Goal: Task Accomplishment & Management: Use online tool/utility

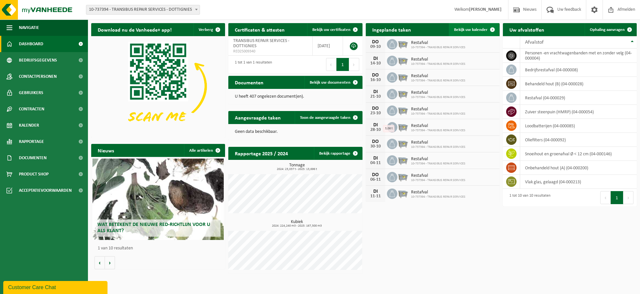
click at [475, 28] on span "Bekijk uw kalender" at bounding box center [471, 30] width 34 height 4
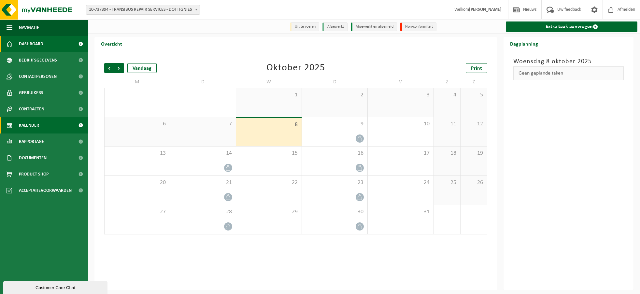
click at [36, 42] on span "Dashboard" at bounding box center [31, 44] width 24 height 16
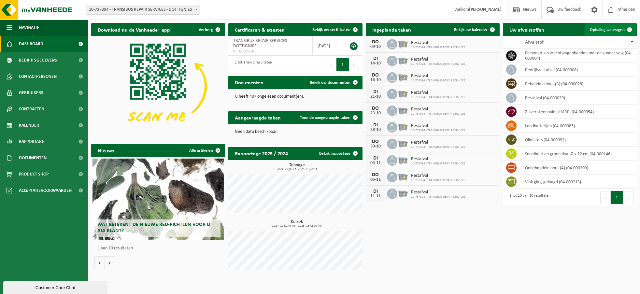
click at [606, 28] on span "Ophaling aanvragen" at bounding box center [607, 30] width 35 height 4
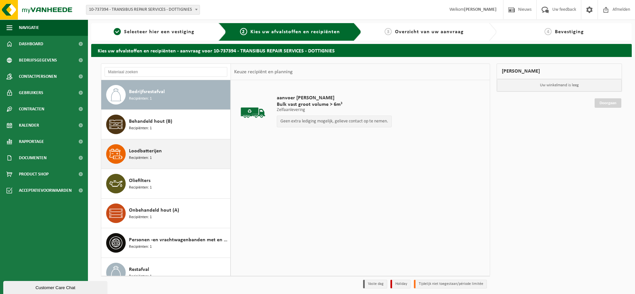
click at [158, 158] on div "Loodbatterijen Recipiënten: 1" at bounding box center [179, 154] width 100 height 20
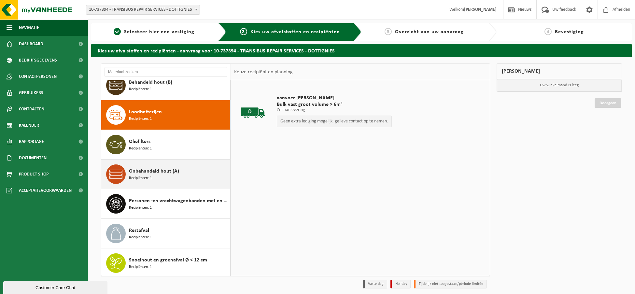
scroll to position [59, 0]
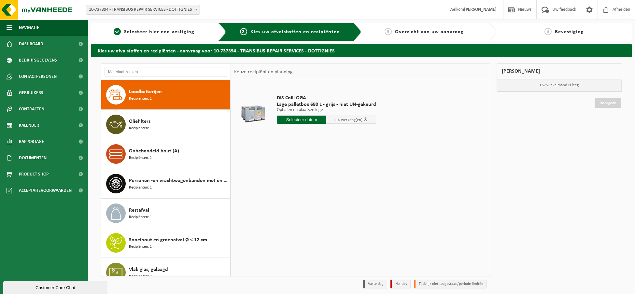
click at [306, 120] on input "text" at bounding box center [302, 120] width 50 height 8
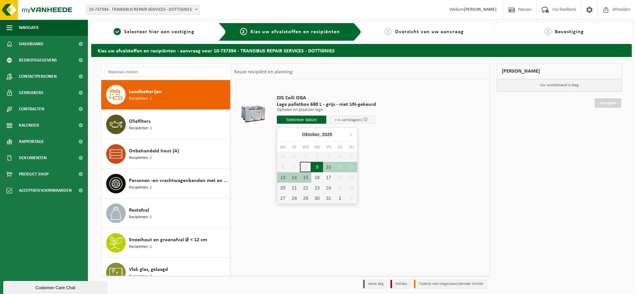
click at [319, 168] on div "9" at bounding box center [316, 167] width 11 height 10
type input "Van 2025-10-09"
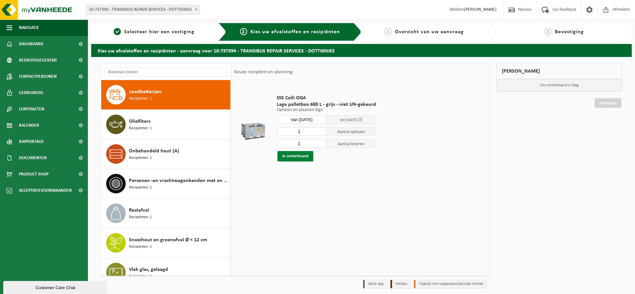
drag, startPoint x: 301, startPoint y: 156, endPoint x: 367, endPoint y: 143, distance: 67.2
click at [302, 156] on button "In winkelmand" at bounding box center [295, 156] width 36 height 10
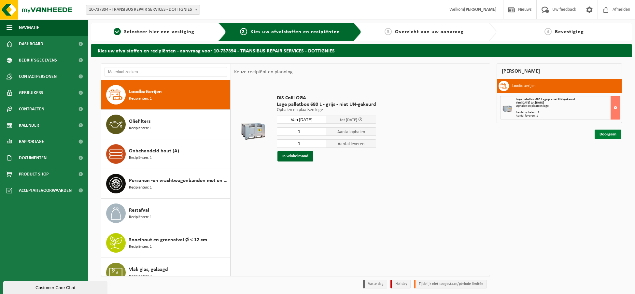
click at [609, 133] on link "Doorgaan" at bounding box center [608, 134] width 27 height 9
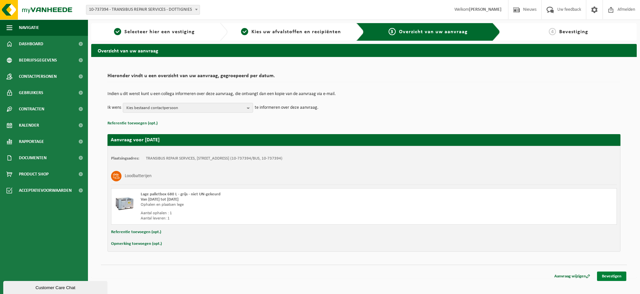
click at [615, 274] on link "Bevestigen" at bounding box center [611, 276] width 29 height 9
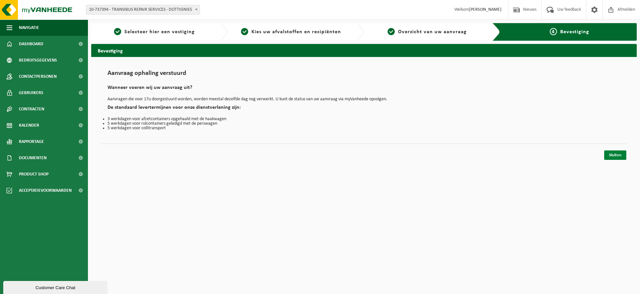
click at [616, 153] on link "Sluiten" at bounding box center [615, 154] width 22 height 9
